Goal: Transaction & Acquisition: Subscribe to service/newsletter

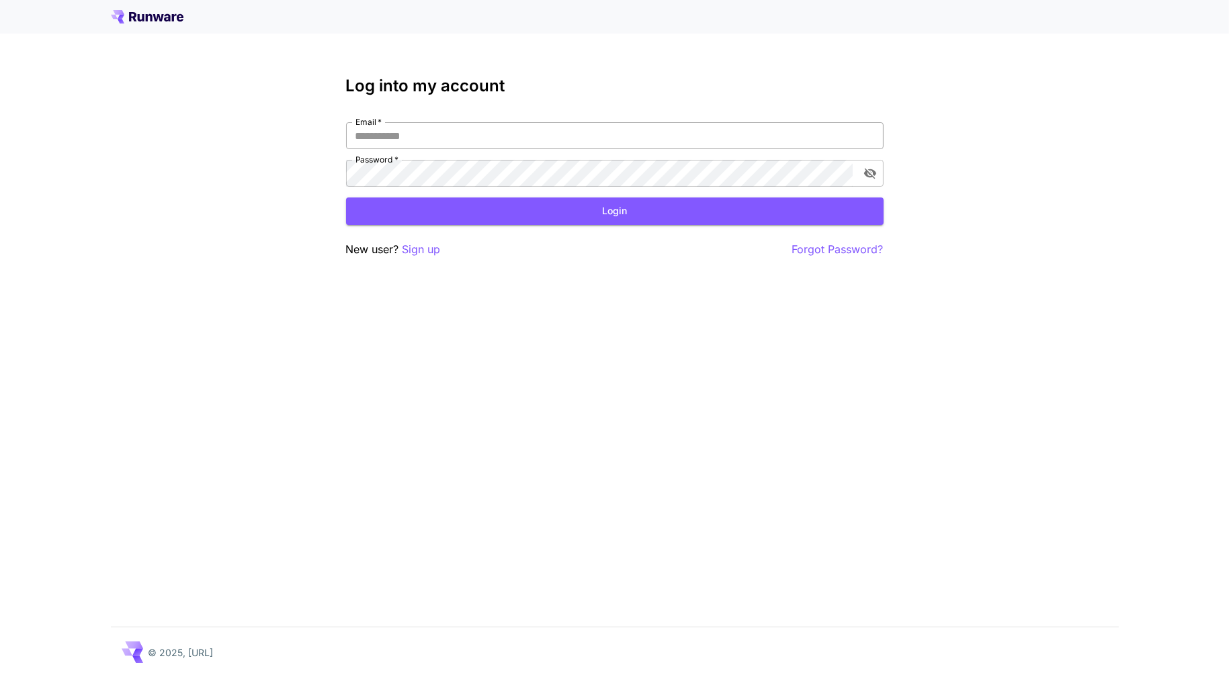
click at [478, 146] on input "Email   *" at bounding box center [614, 135] width 537 height 27
click at [443, 210] on button "Login" at bounding box center [614, 212] width 537 height 28
drag, startPoint x: 511, startPoint y: 141, endPoint x: 197, endPoint y: 117, distance: 315.4
click at [197, 117] on div "**********" at bounding box center [614, 338] width 1229 height 677
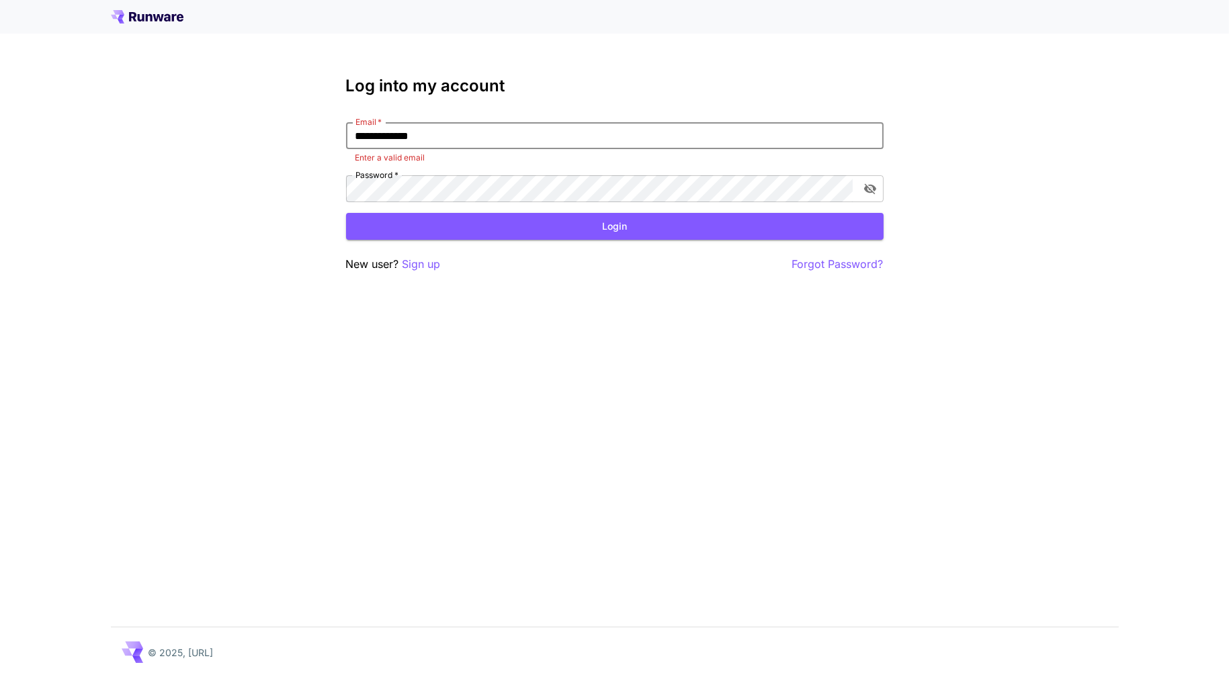
type input "**********"
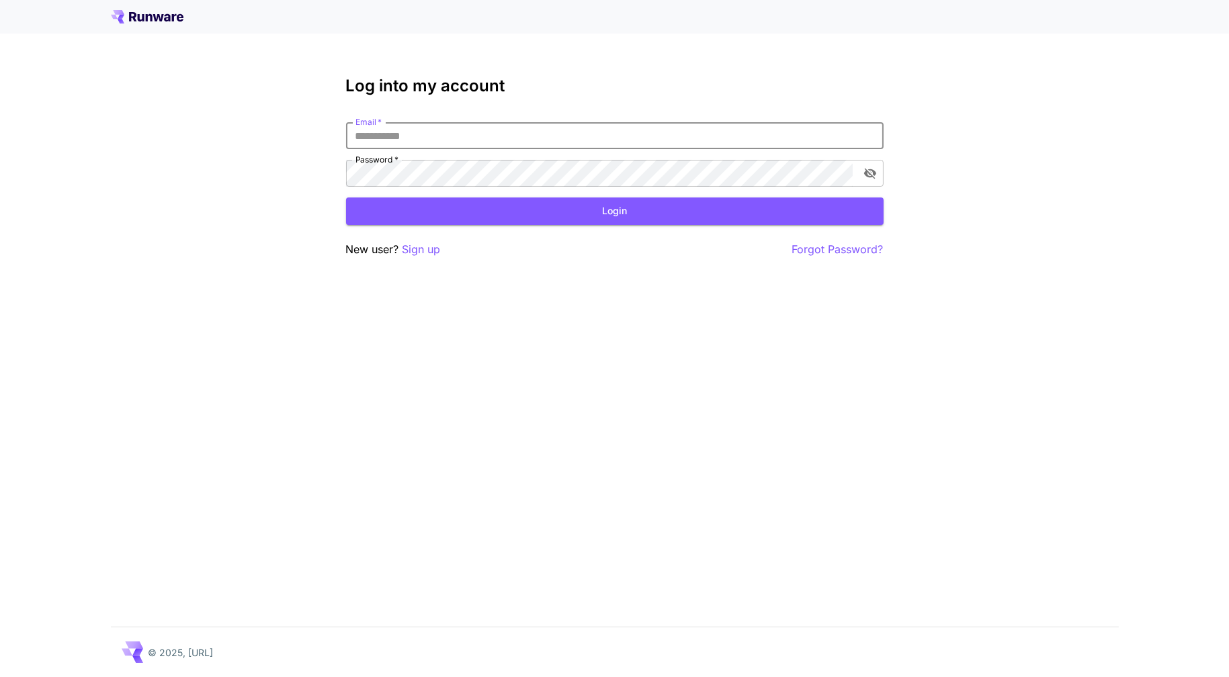
click at [446, 135] on input "Email   *" at bounding box center [614, 135] width 537 height 27
click at [422, 132] on input "Email   *" at bounding box center [614, 135] width 537 height 27
type input "**********"
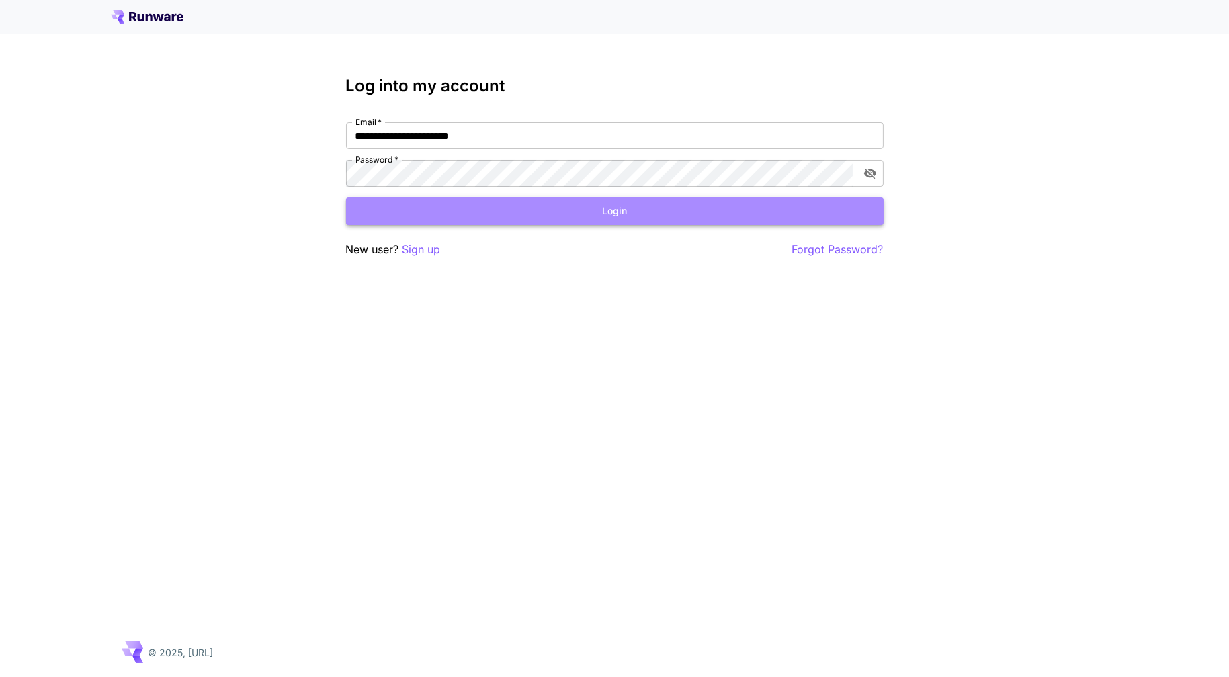
click at [480, 218] on button "Login" at bounding box center [614, 212] width 537 height 28
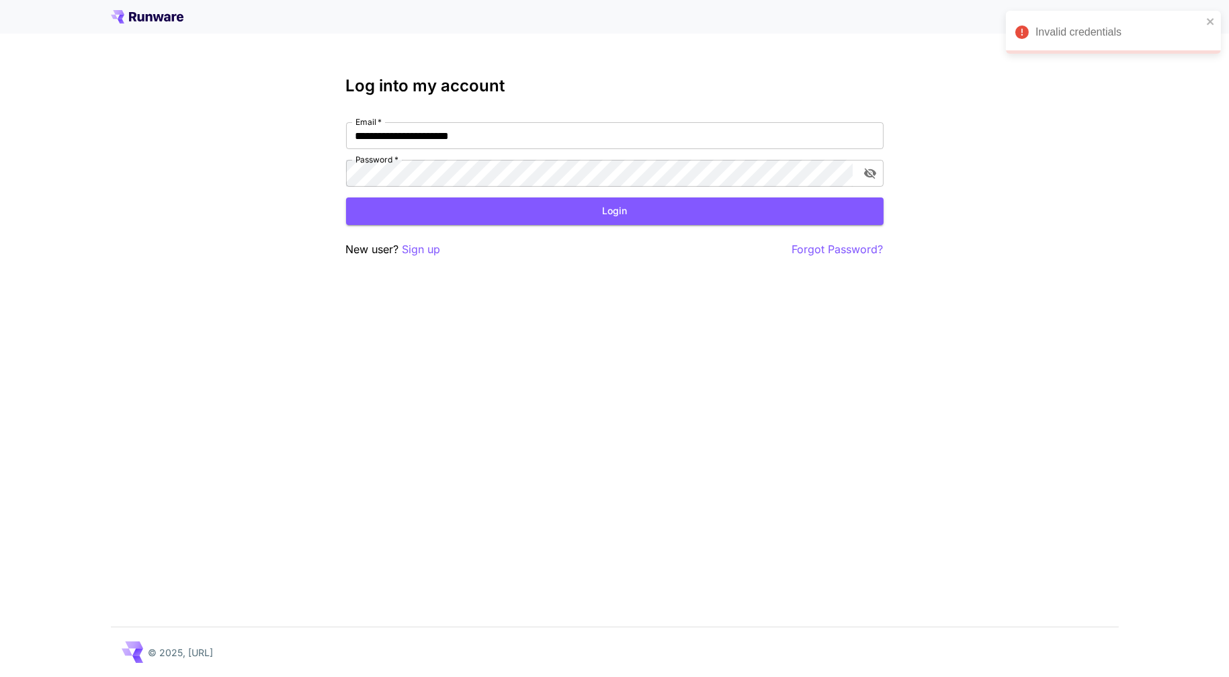
click at [153, 14] on icon at bounding box center [147, 16] width 73 height 13
click at [137, 18] on icon at bounding box center [140, 17] width 7 height 7
click at [122, 16] on icon at bounding box center [121, 17] width 7 height 5
click at [122, 17] on icon at bounding box center [121, 17] width 7 height 5
click at [123, 17] on icon at bounding box center [147, 16] width 73 height 13
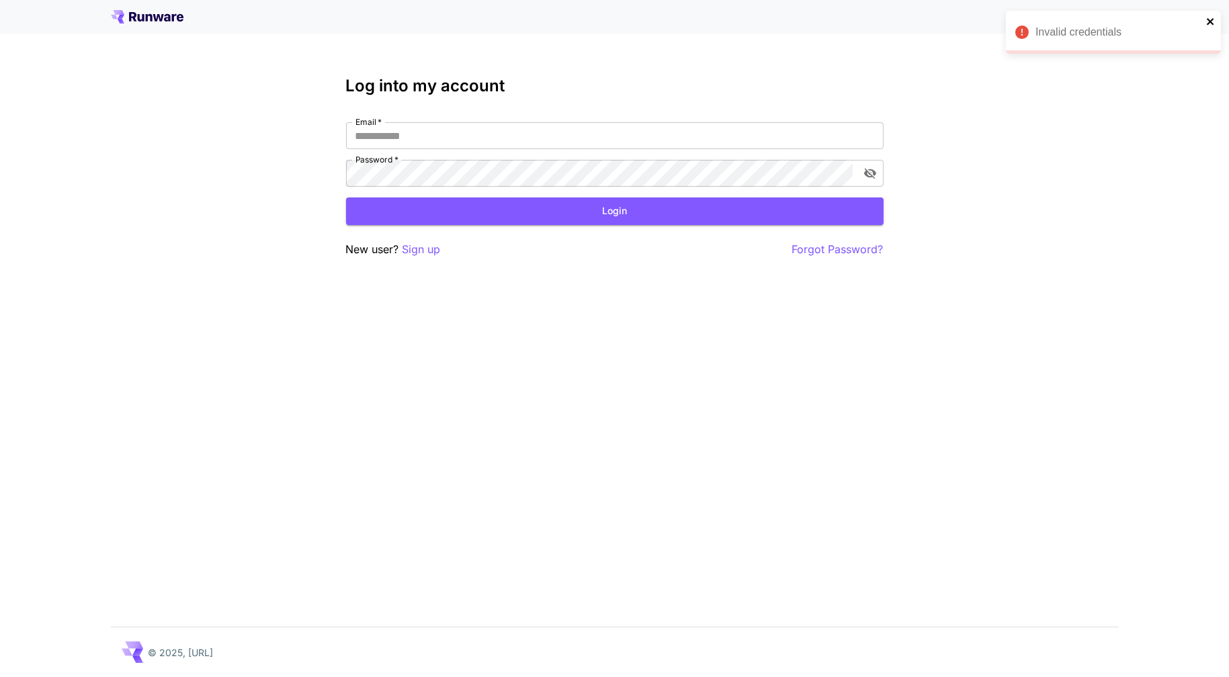
click at [1215, 26] on icon "close" at bounding box center [1210, 21] width 9 height 11
click at [124, 20] on icon at bounding box center [147, 16] width 73 height 13
click at [124, 18] on icon at bounding box center [147, 16] width 73 height 13
click at [395, 93] on h3 "Log into my account" at bounding box center [614, 86] width 537 height 19
click at [140, 21] on icon at bounding box center [147, 16] width 73 height 13
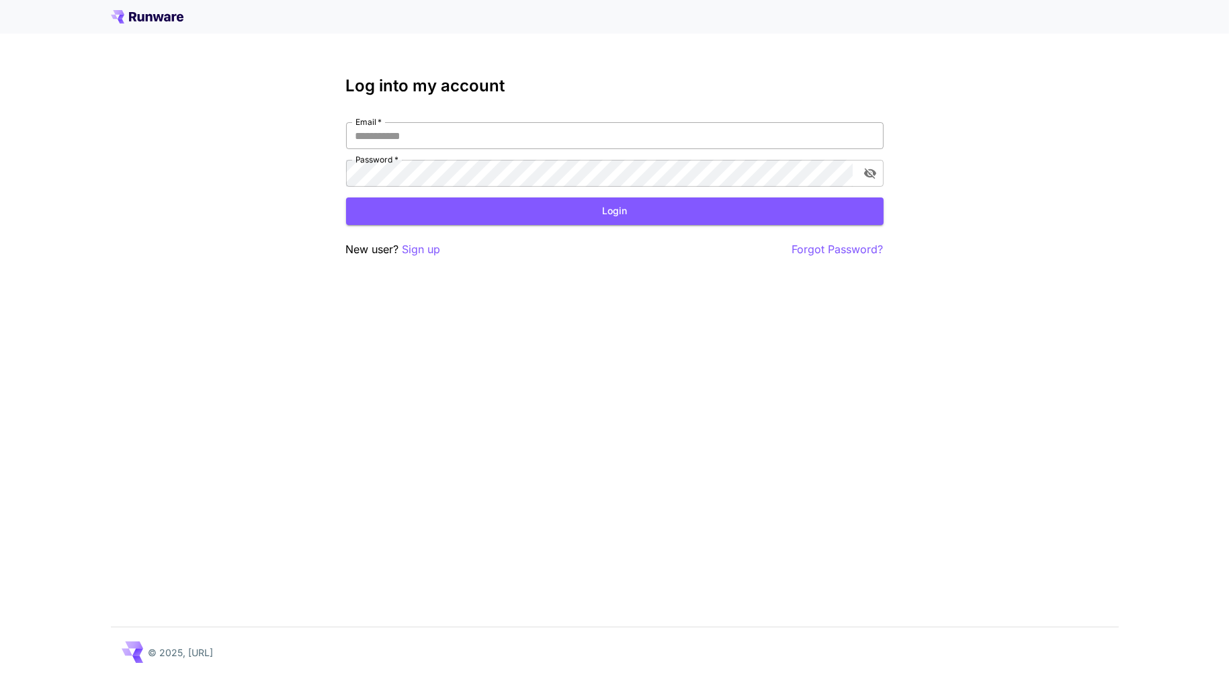
click at [377, 140] on input "Email   *" at bounding box center [614, 135] width 537 height 27
type input "**********"
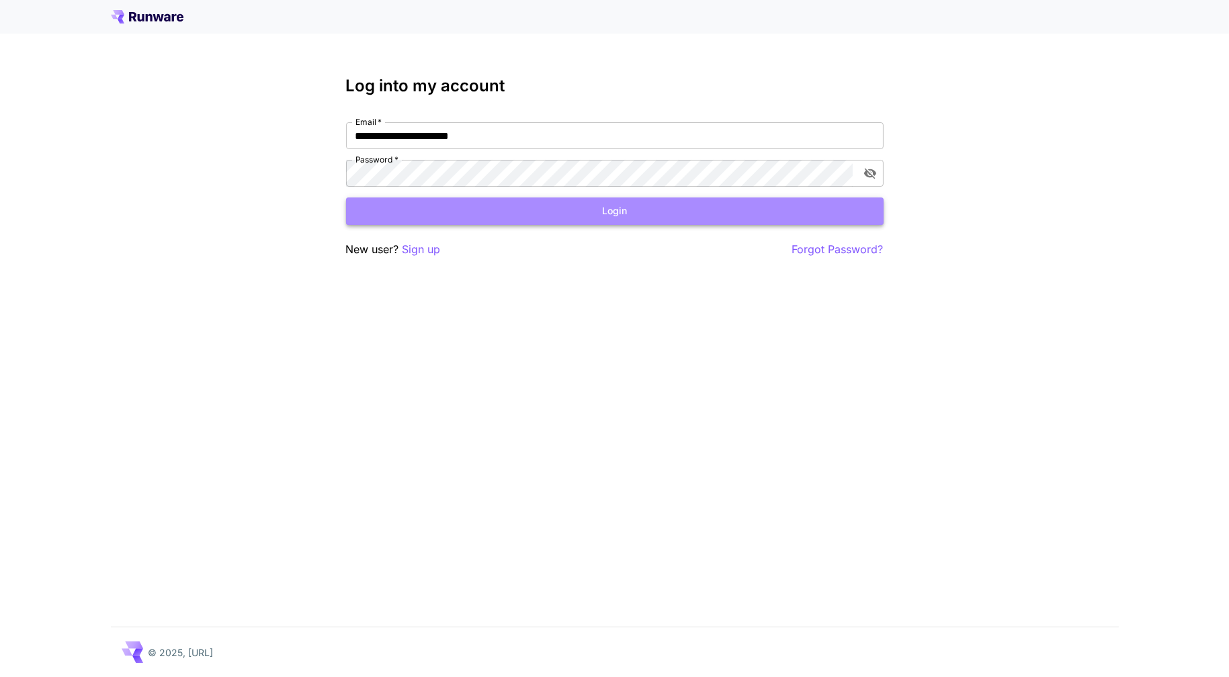
click at [664, 210] on button "Login" at bounding box center [614, 212] width 537 height 28
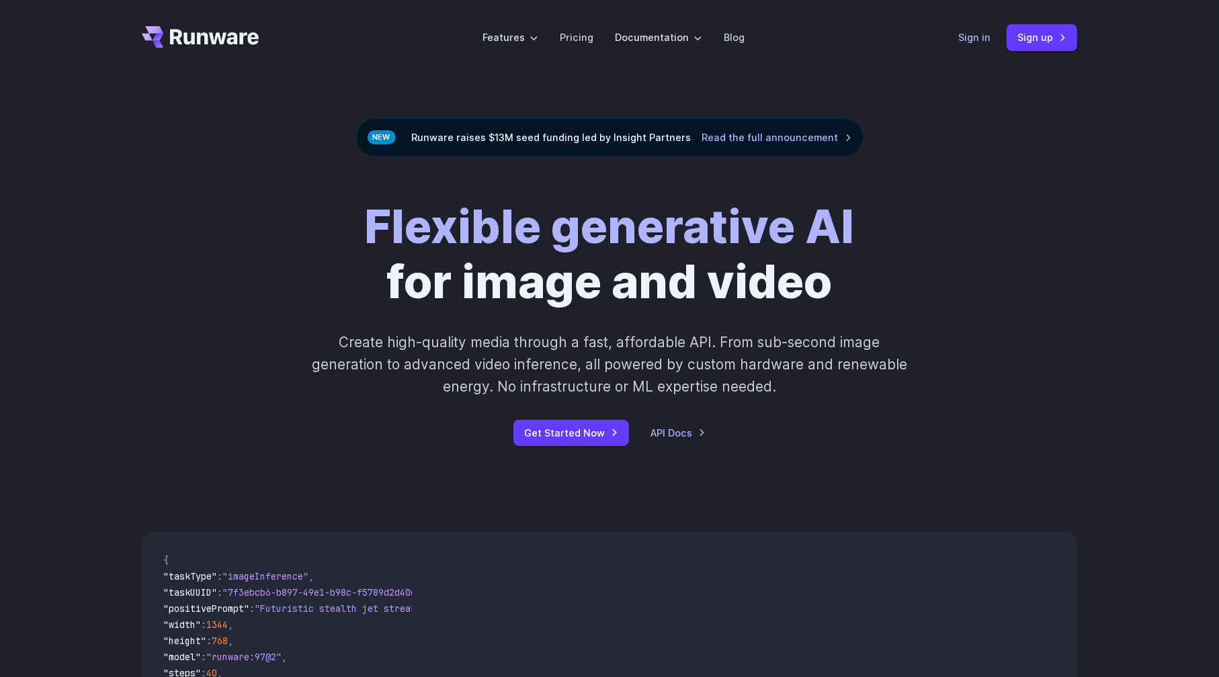
click at [974, 33] on link "Sign in" at bounding box center [974, 37] width 32 height 15
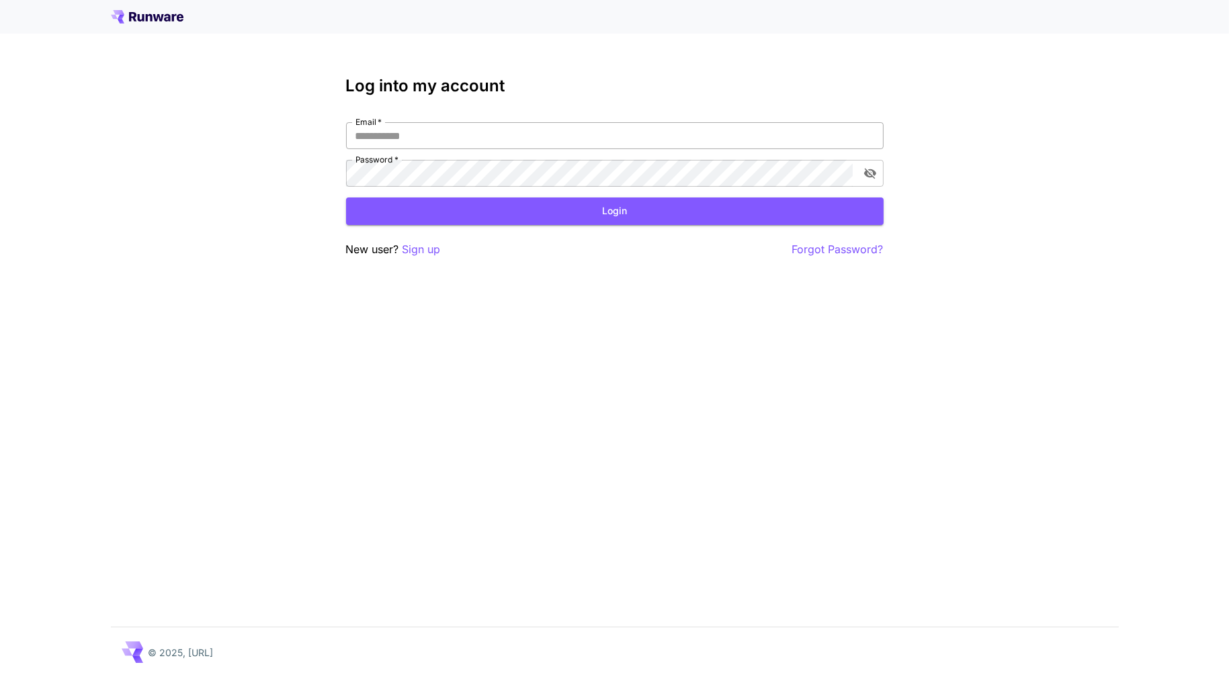
click at [429, 131] on input "Email   *" at bounding box center [614, 135] width 537 height 27
click at [445, 128] on input "Email   *" at bounding box center [614, 135] width 537 height 27
type input "**********"
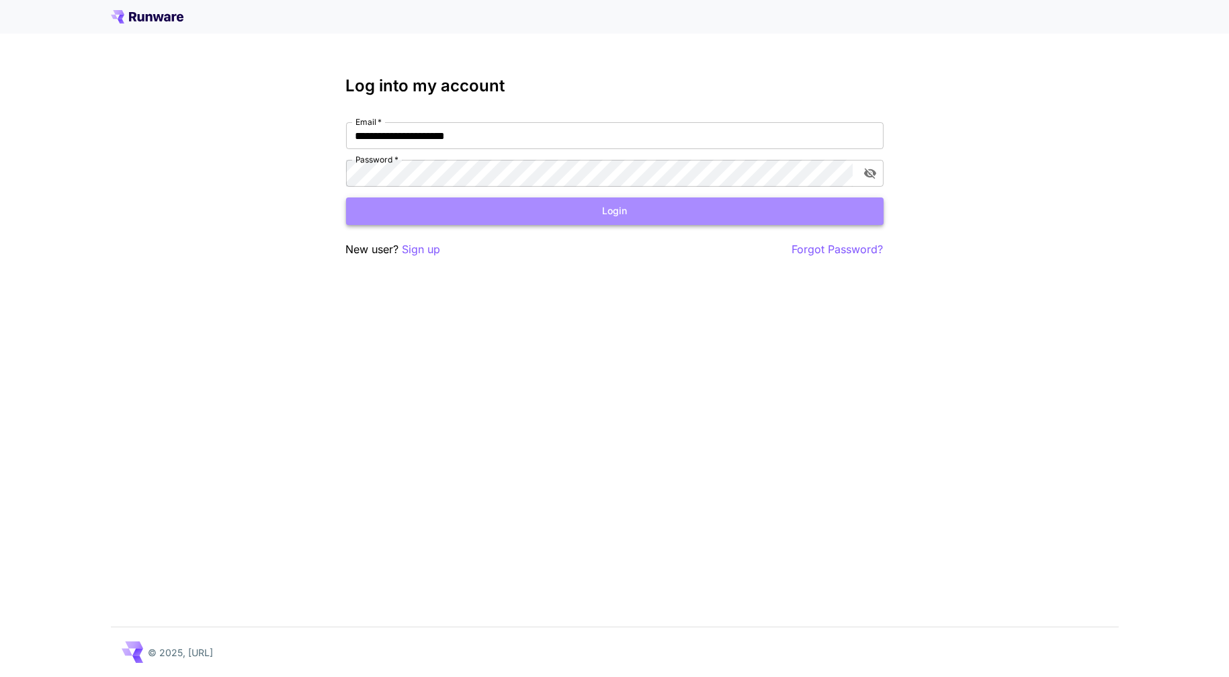
click at [543, 216] on button "Login" at bounding box center [614, 212] width 537 height 28
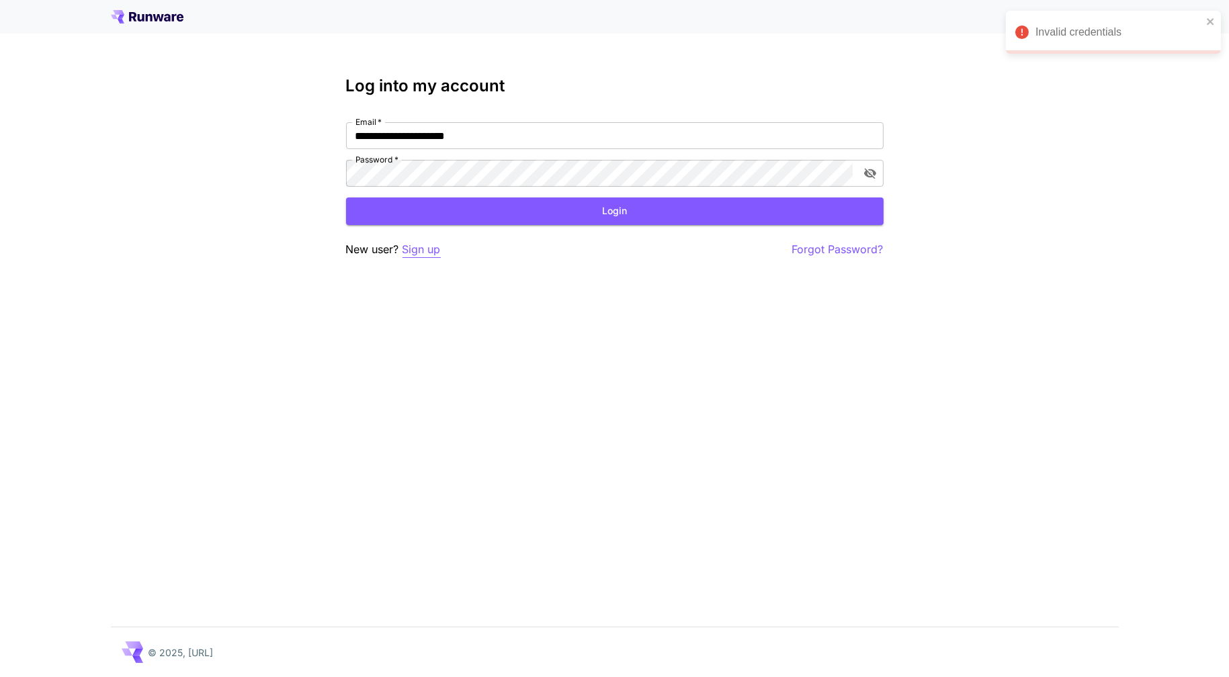
click at [423, 249] on p "Sign up" at bounding box center [421, 249] width 38 height 17
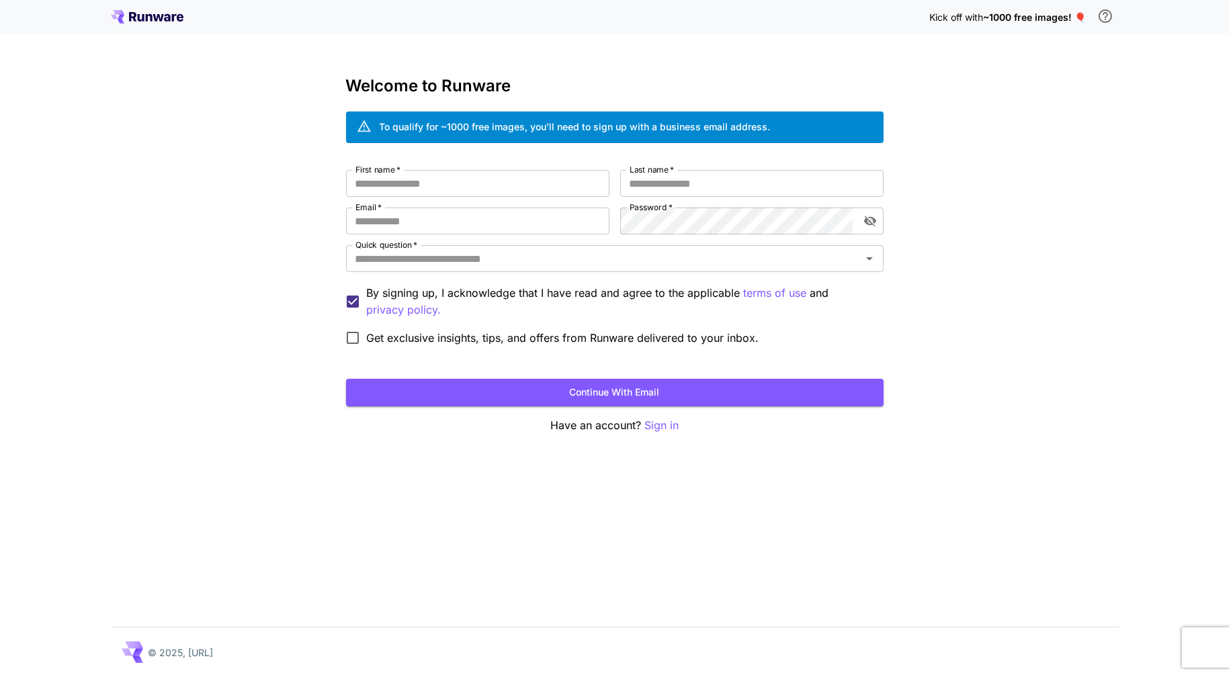
click at [155, 23] on icon at bounding box center [147, 16] width 73 height 13
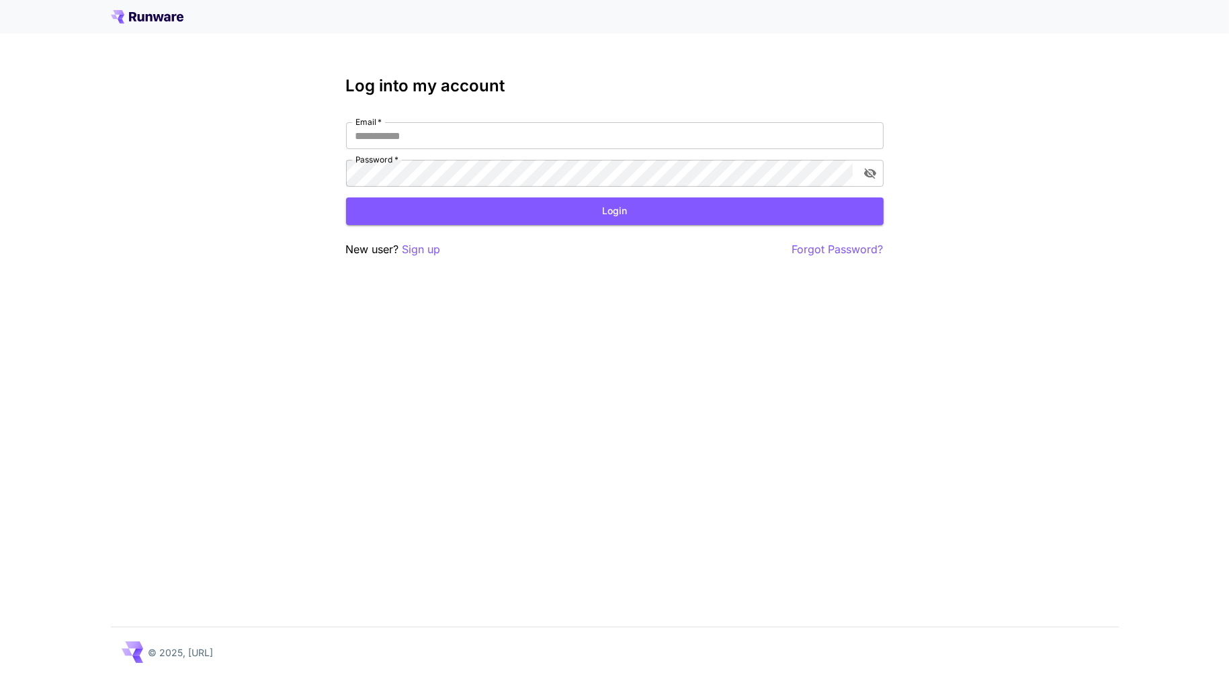
click at [161, 20] on icon at bounding box center [158, 17] width 11 height 7
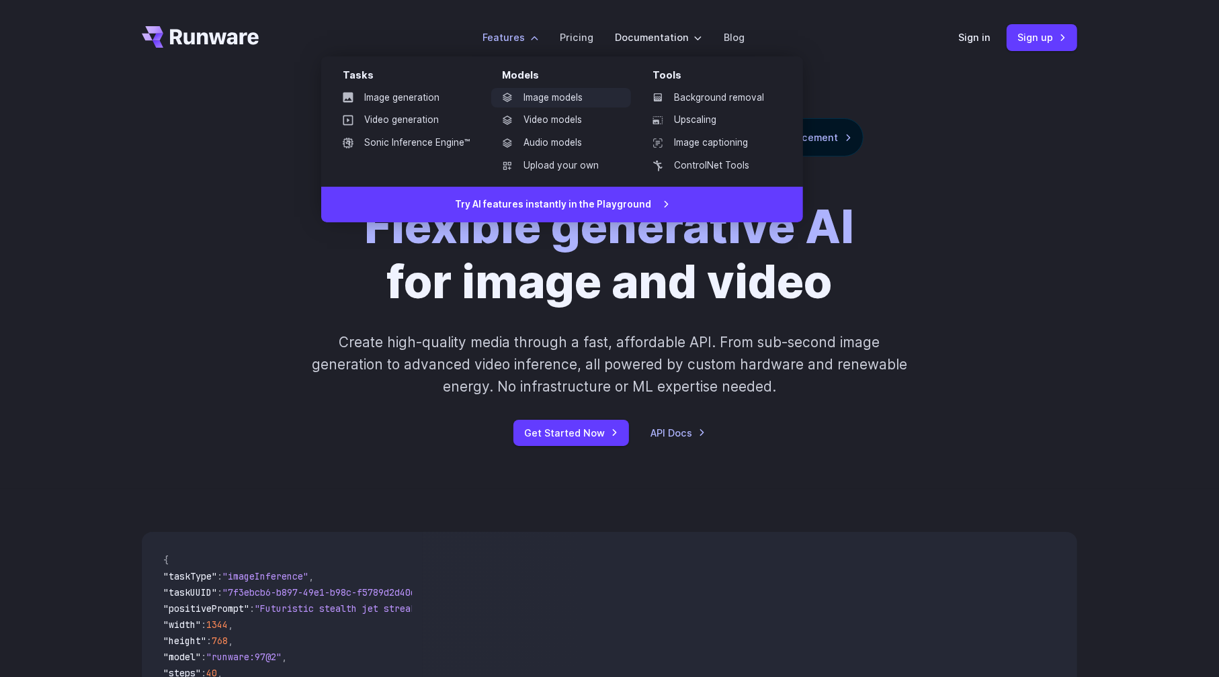
click at [551, 100] on link "Image models" at bounding box center [561, 98] width 140 height 20
